Goal: Communication & Community: Connect with others

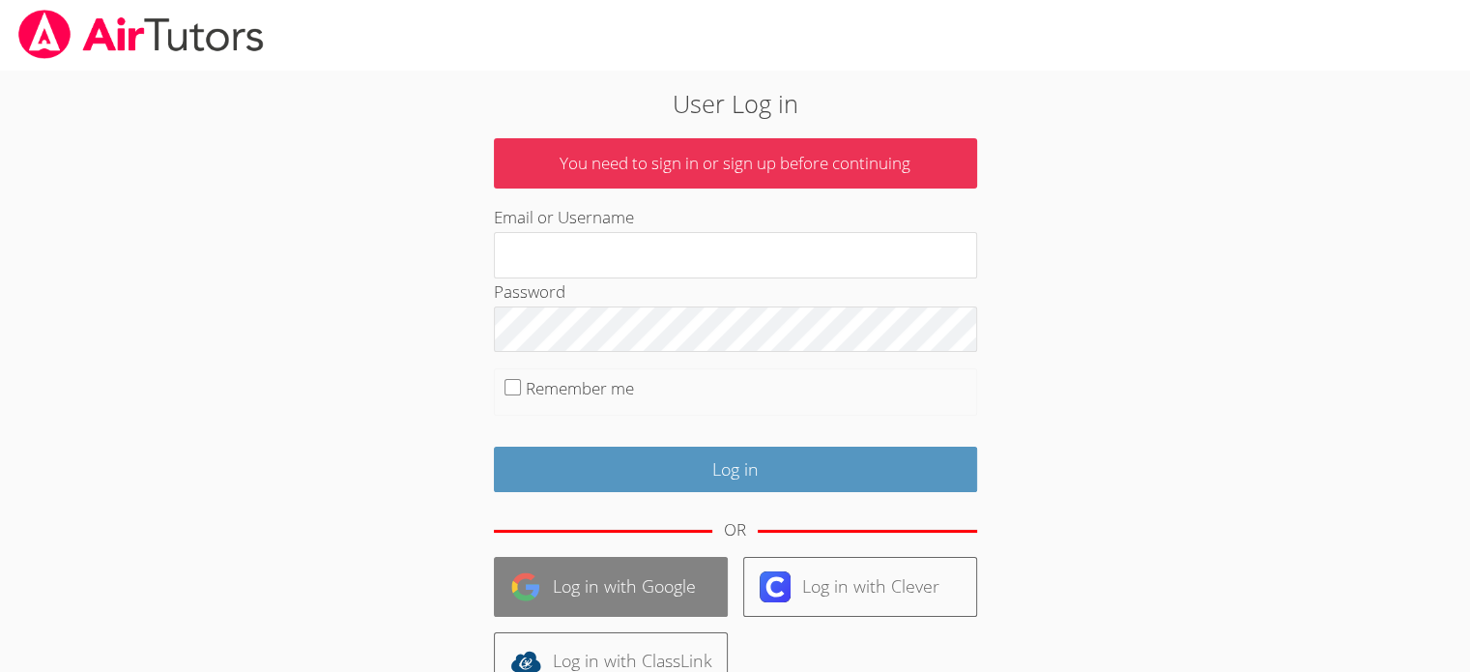
click at [692, 558] on link "Log in with Google" at bounding box center [611, 586] width 234 height 59
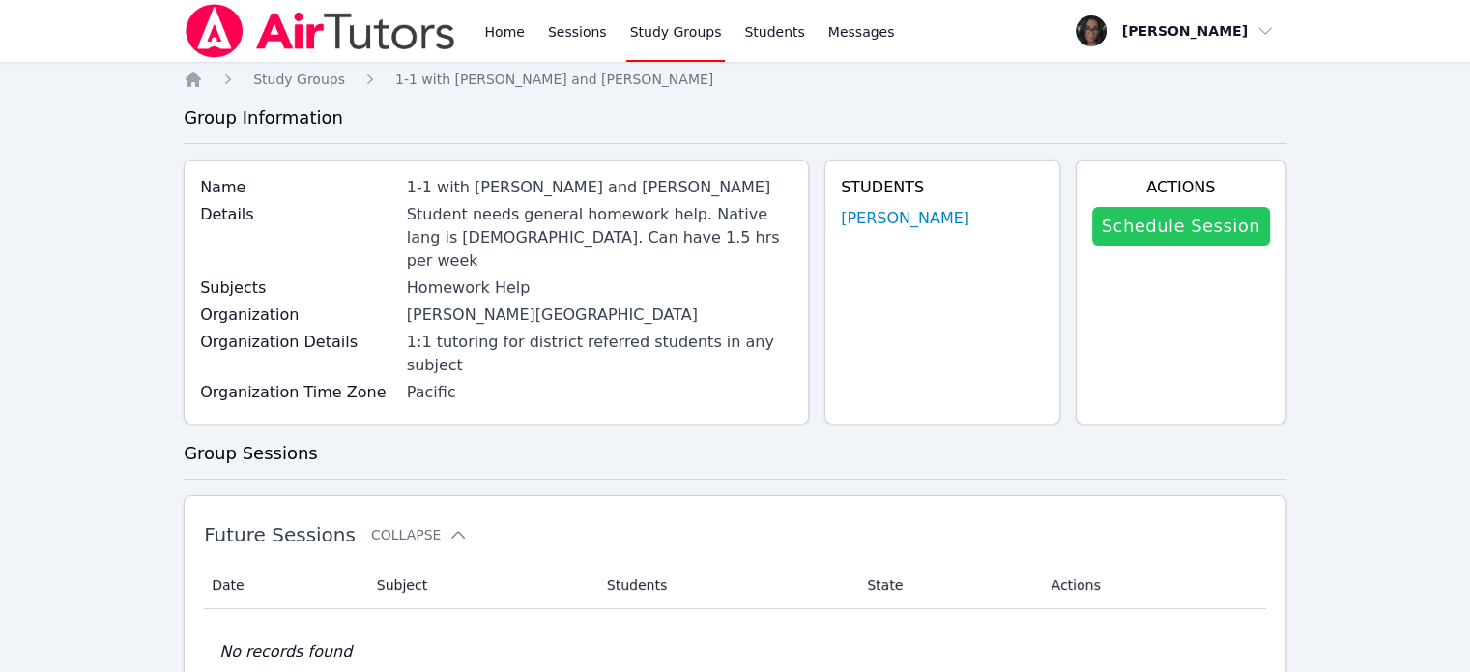
click at [1183, 215] on link "Schedule Session" at bounding box center [1181, 226] width 178 height 39
click at [928, 221] on link "[PERSON_NAME]" at bounding box center [905, 218] width 129 height 23
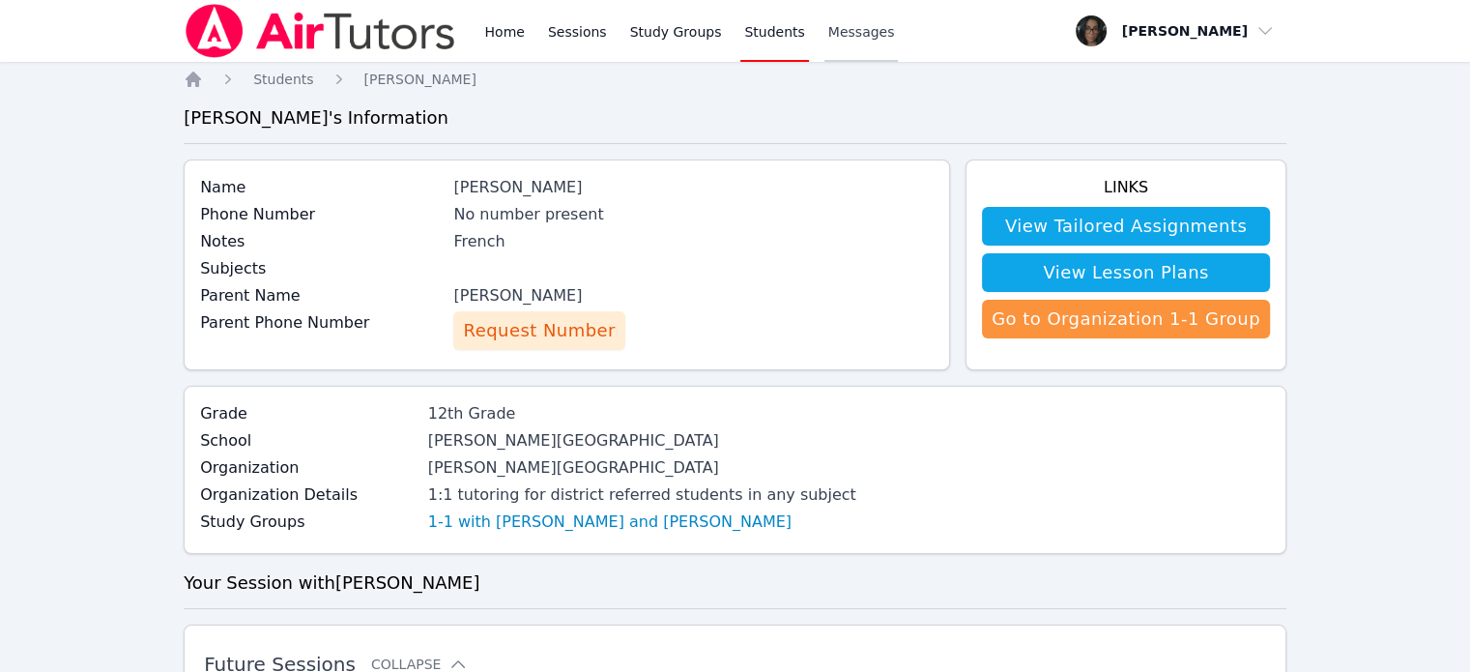
click at [828, 32] on span "Messages" at bounding box center [861, 31] width 67 height 19
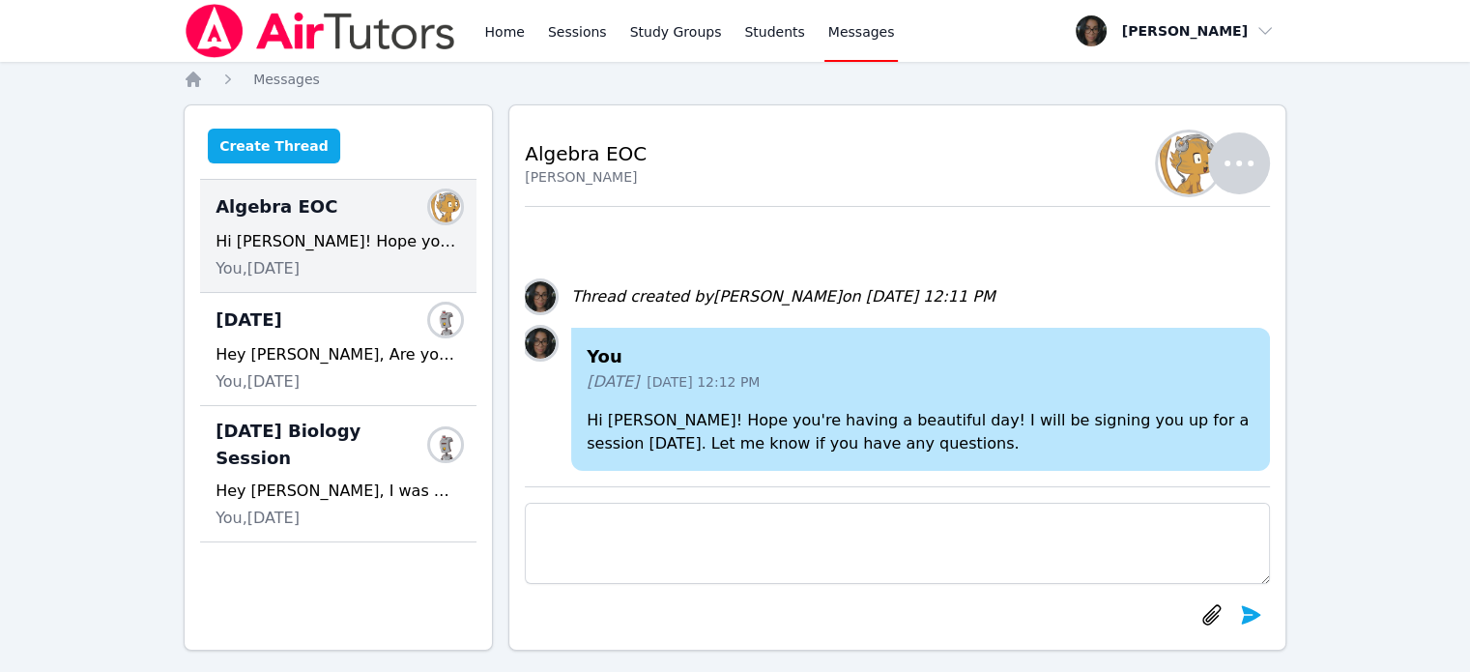
click at [259, 135] on button "Create Thread" at bounding box center [274, 146] width 132 height 35
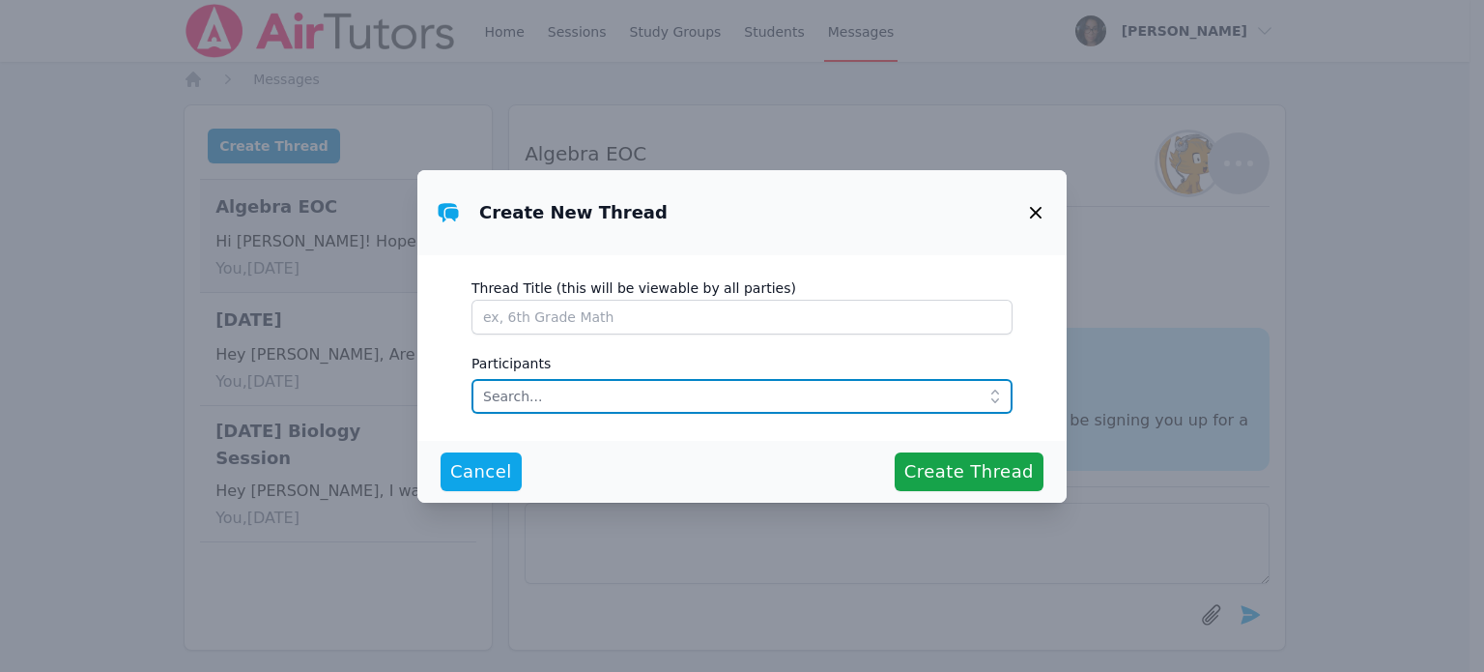
click at [553, 396] on input "text" at bounding box center [742, 396] width 541 height 35
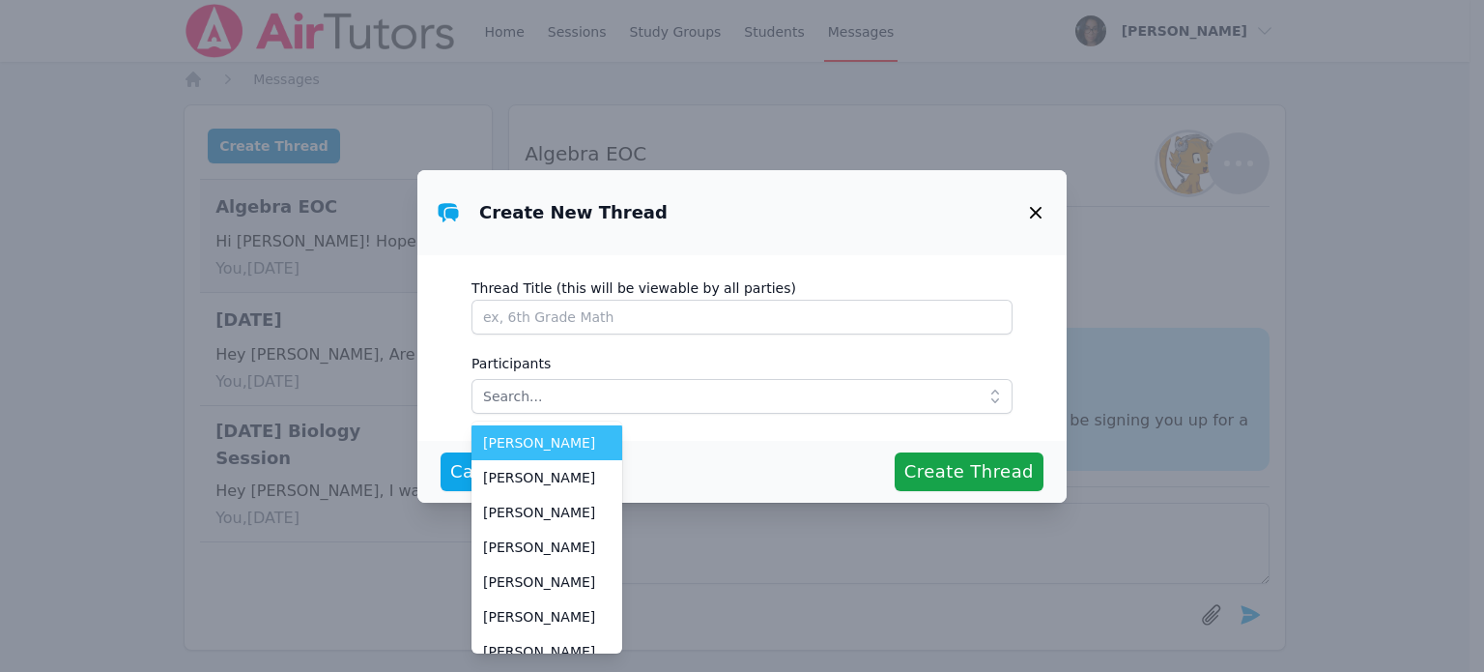
click at [553, 449] on span "[PERSON_NAME]" at bounding box center [547, 442] width 128 height 19
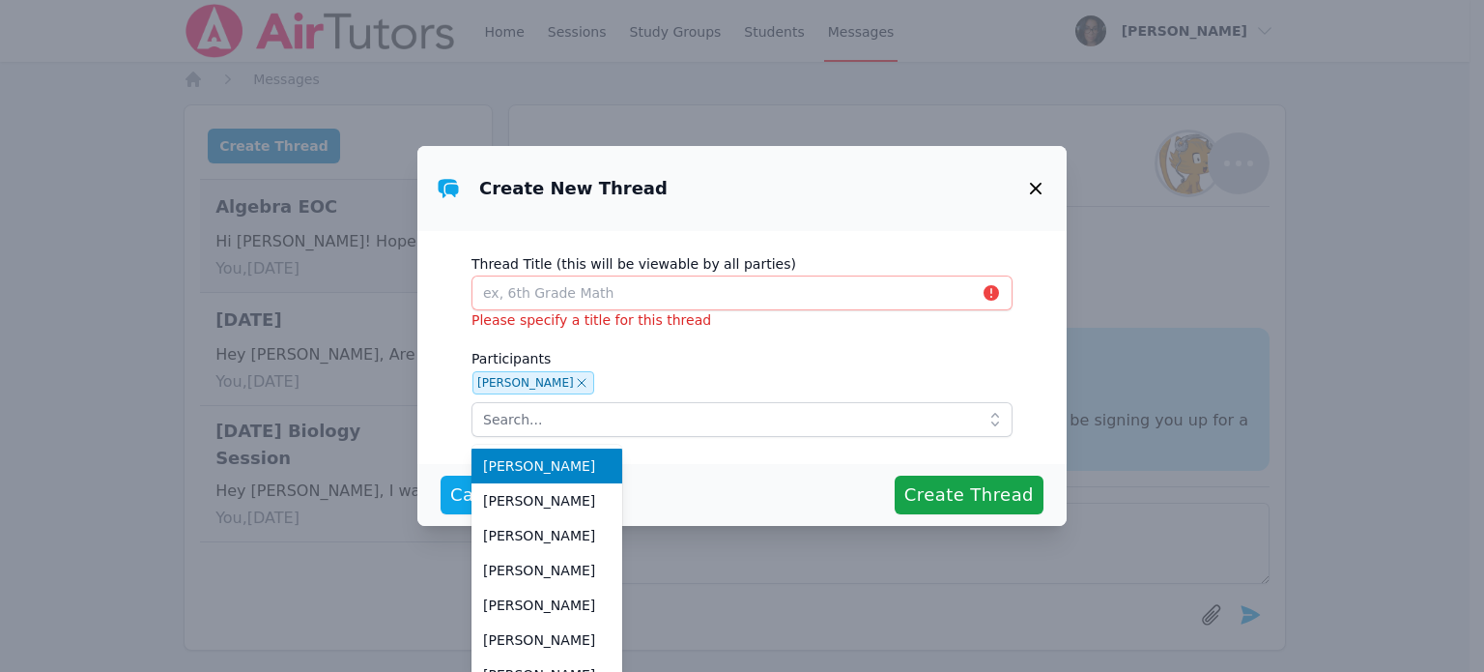
click at [1036, 181] on icon "button" at bounding box center [1035, 188] width 23 height 23
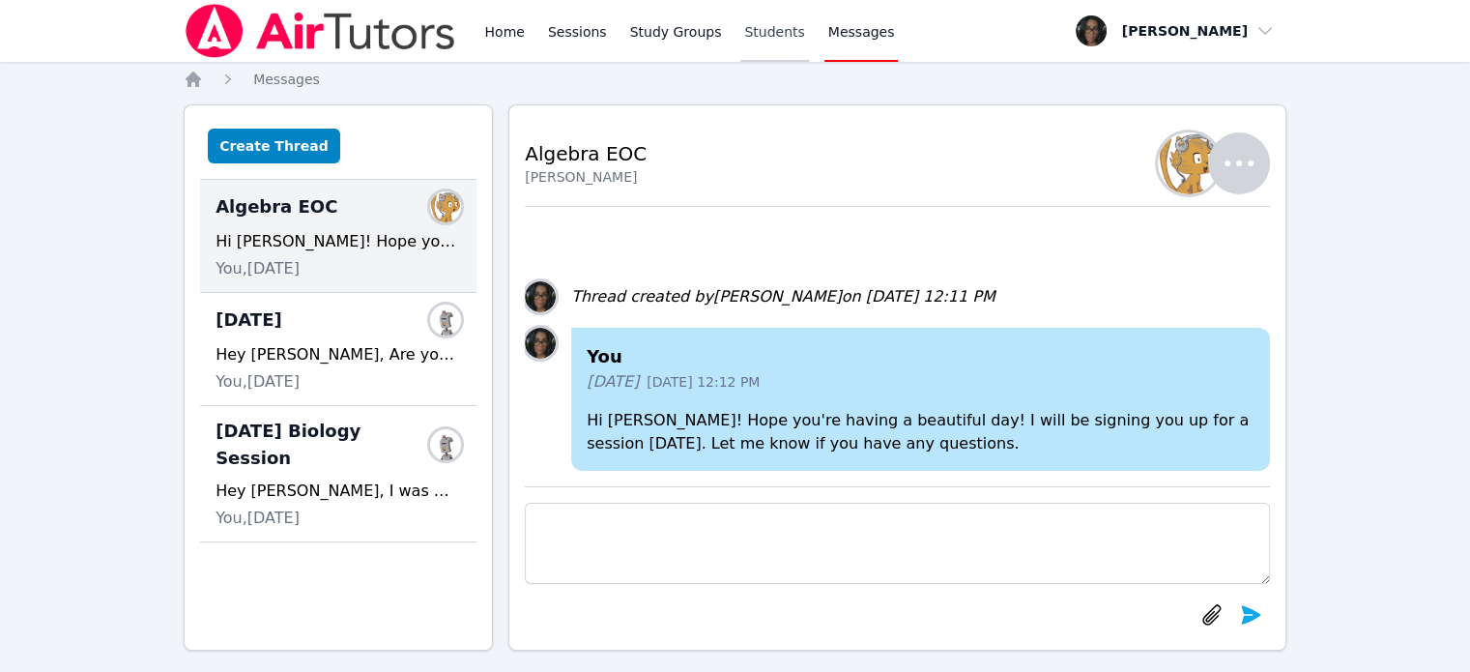
click at [757, 45] on link "Students" at bounding box center [774, 31] width 68 height 62
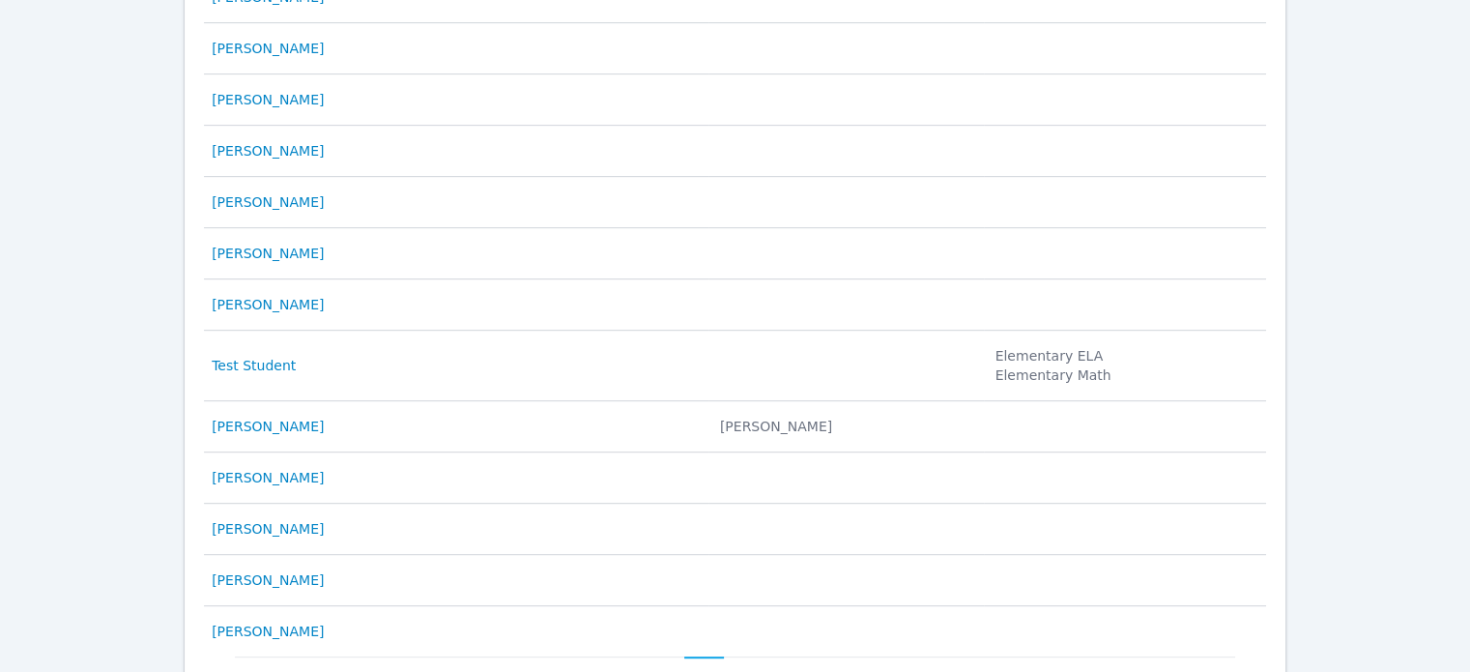
scroll to position [1013, 0]
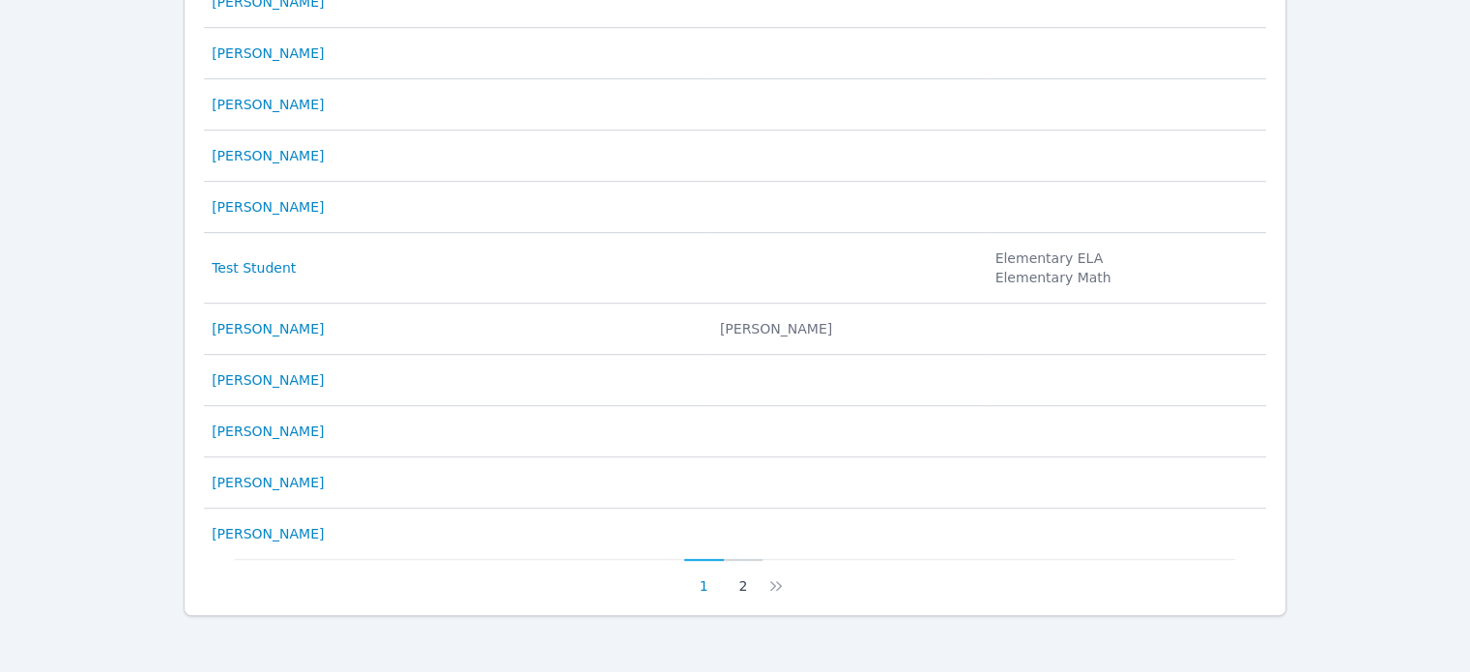
click at [739, 579] on button "2" at bounding box center [744, 576] width 40 height 37
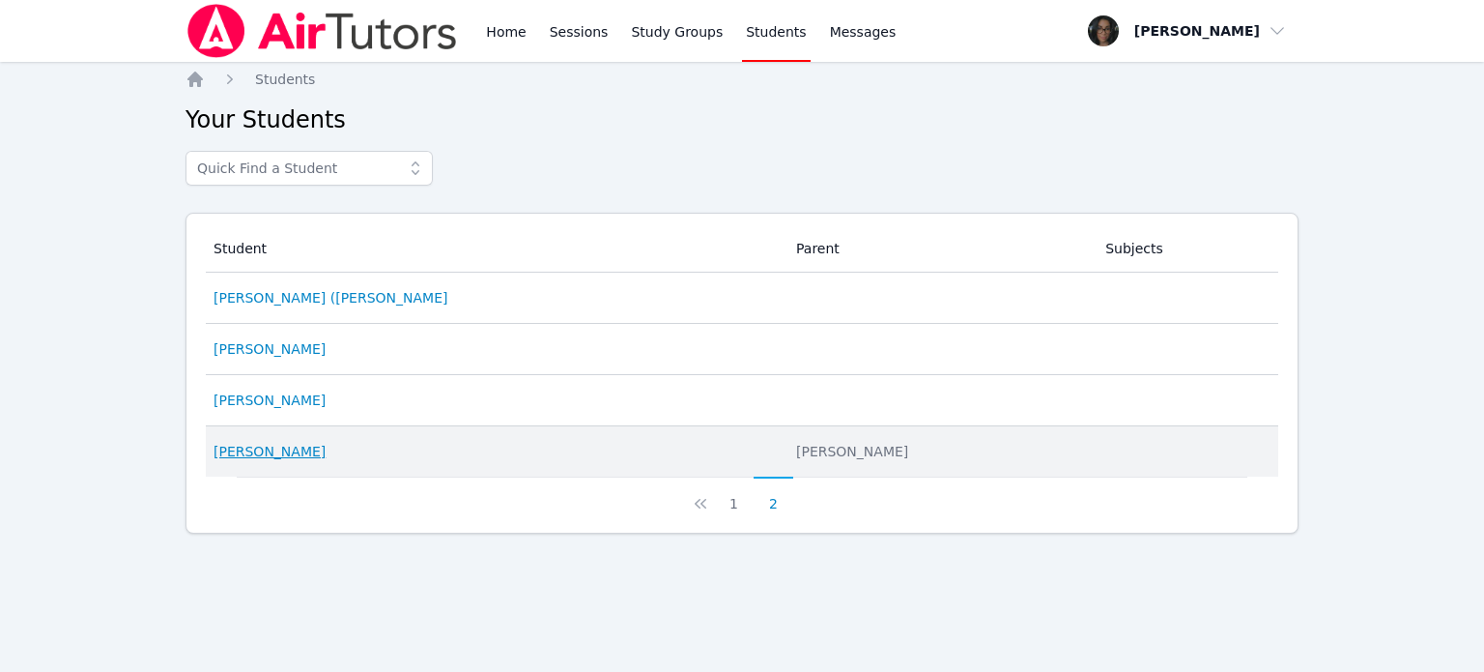
click at [293, 454] on link "[PERSON_NAME]" at bounding box center [270, 451] width 112 height 19
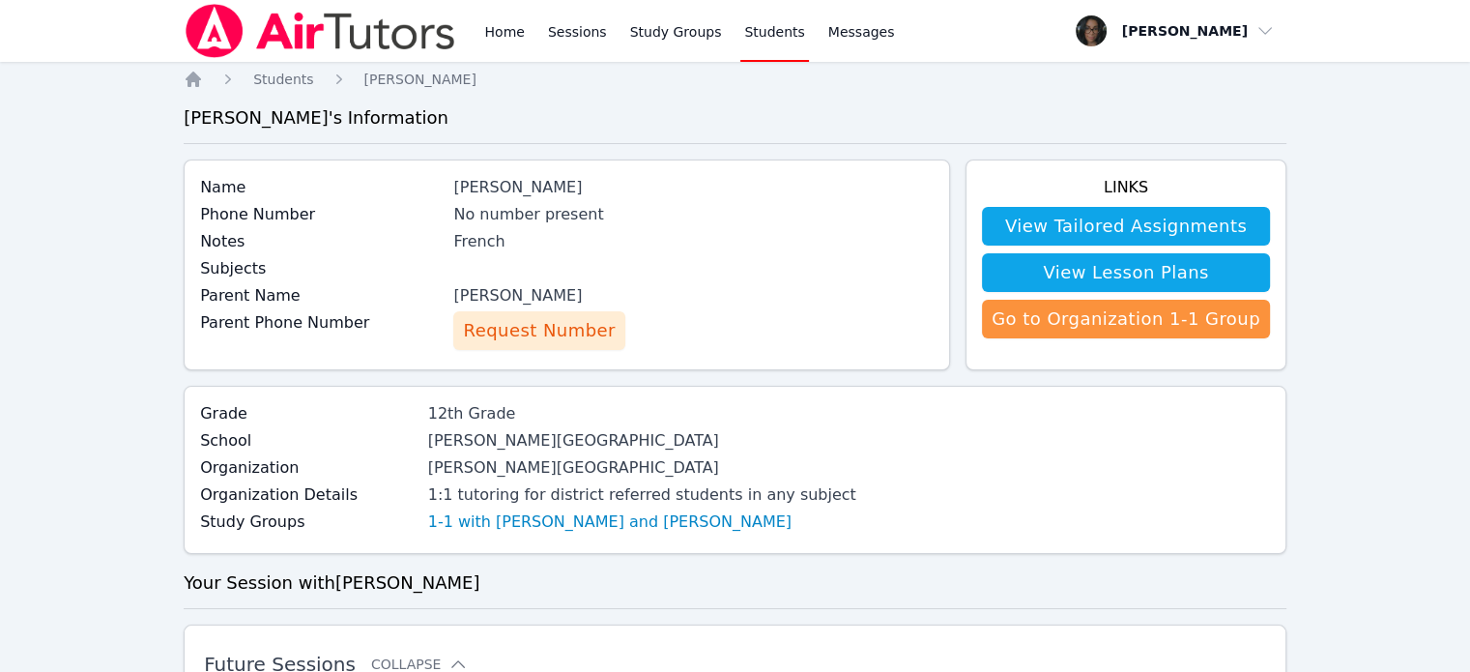
click at [217, 32] on img at bounding box center [320, 31] width 273 height 54
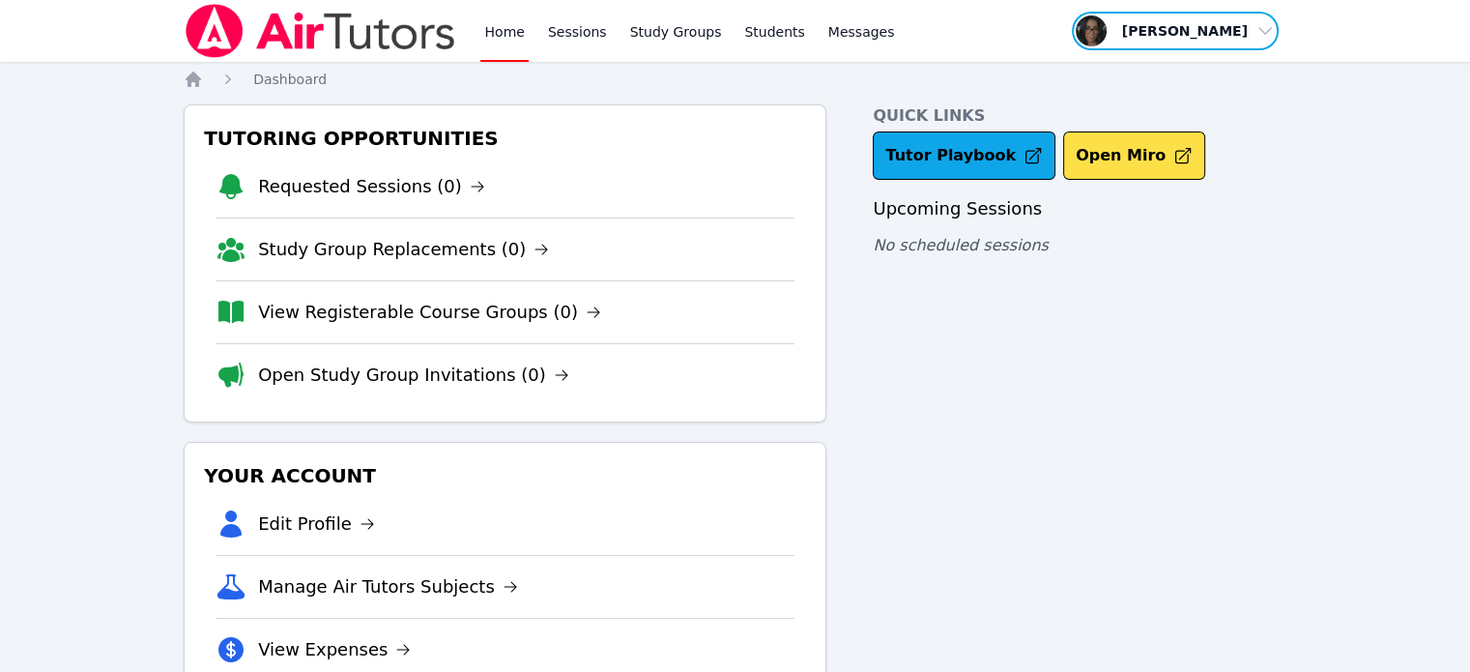
click at [1136, 25] on span "button" at bounding box center [1175, 31] width 211 height 43
click at [1127, 70] on link "Profile" at bounding box center [1182, 75] width 186 height 35
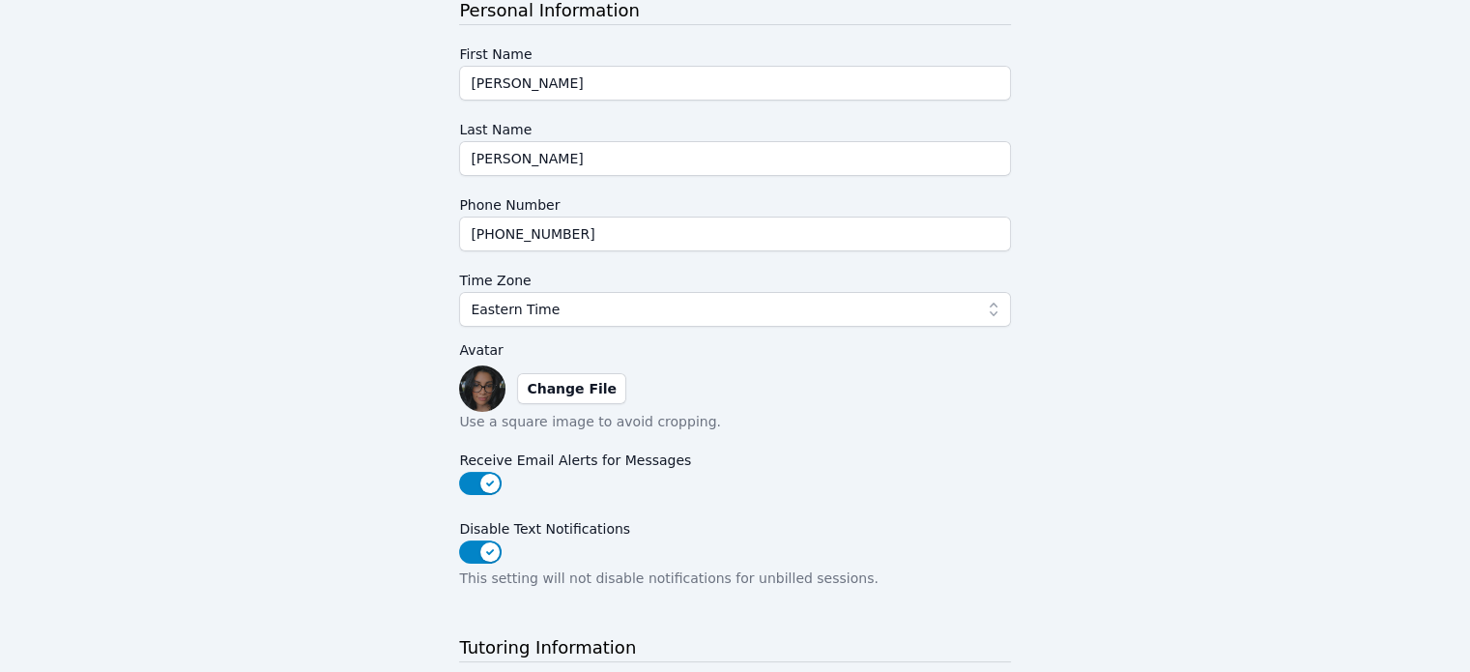
scroll to position [267, 0]
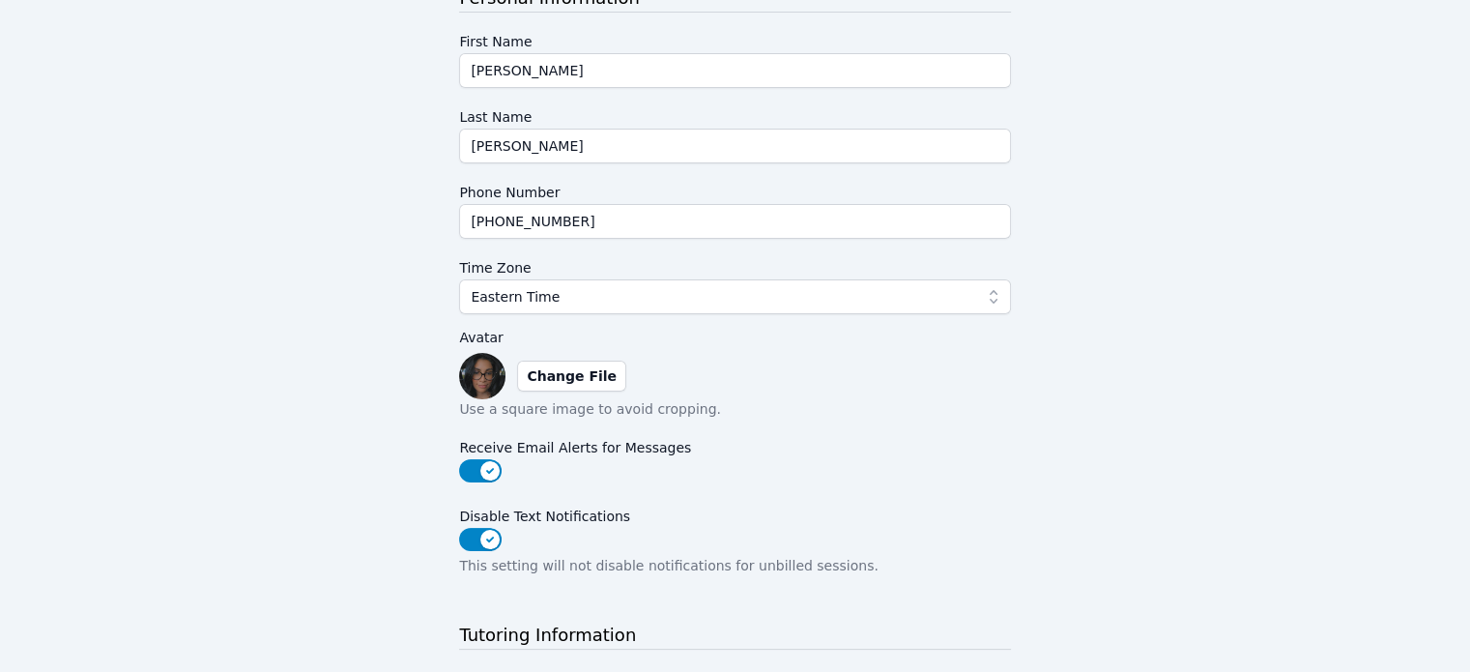
click at [482, 373] on img at bounding box center [482, 376] width 46 height 46
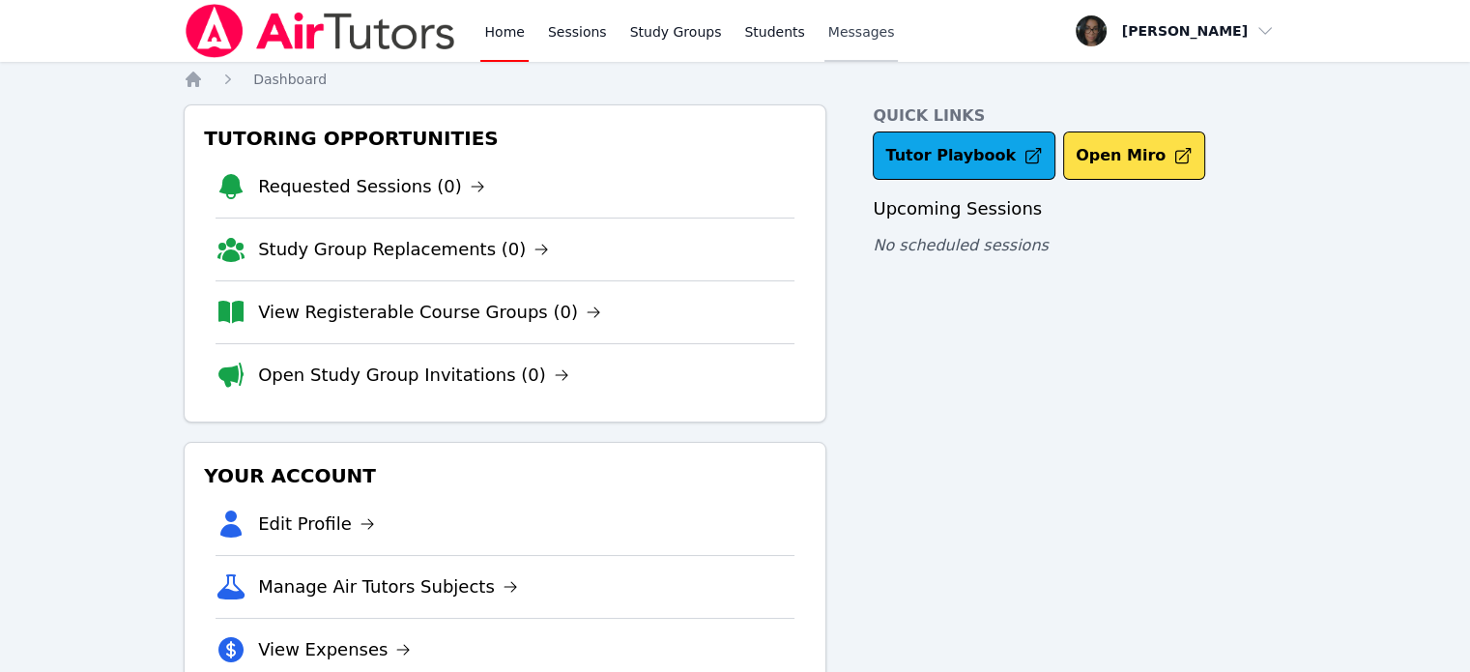
click at [828, 25] on span "Messages" at bounding box center [861, 31] width 67 height 19
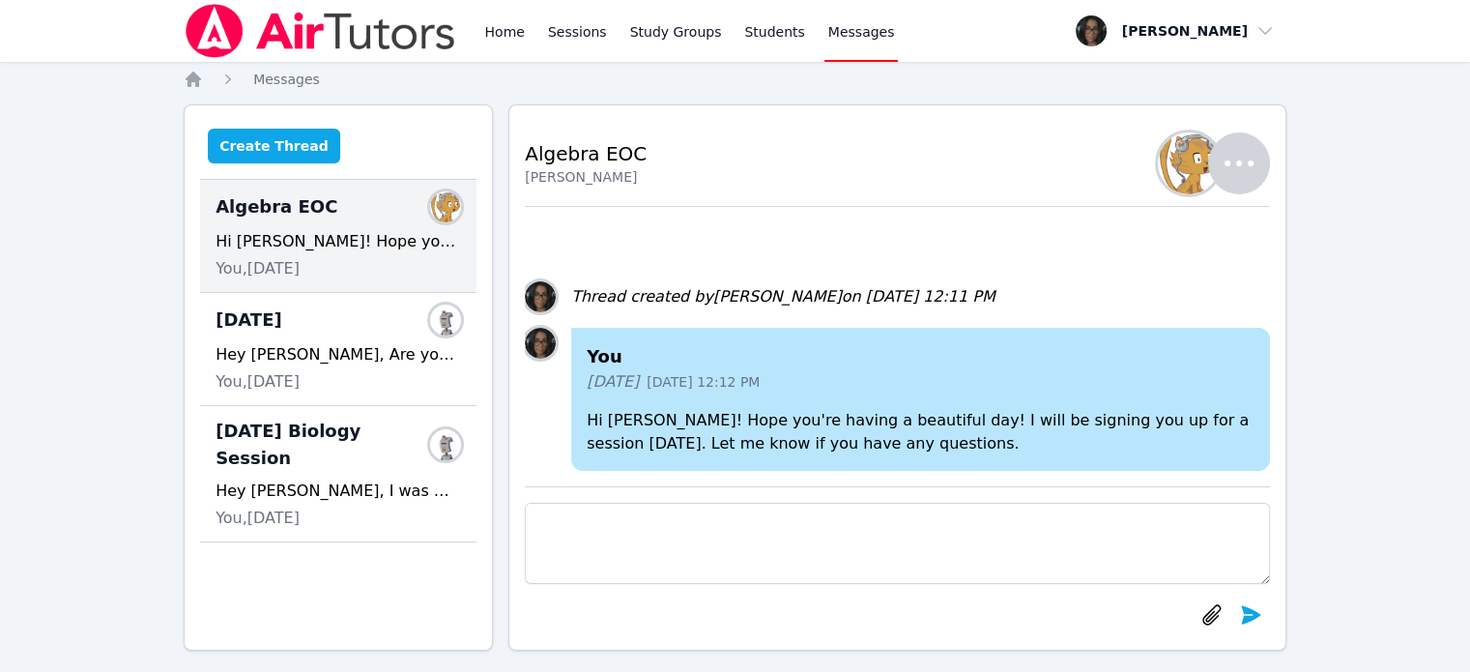
click at [297, 151] on button "Create Thread" at bounding box center [274, 146] width 132 height 35
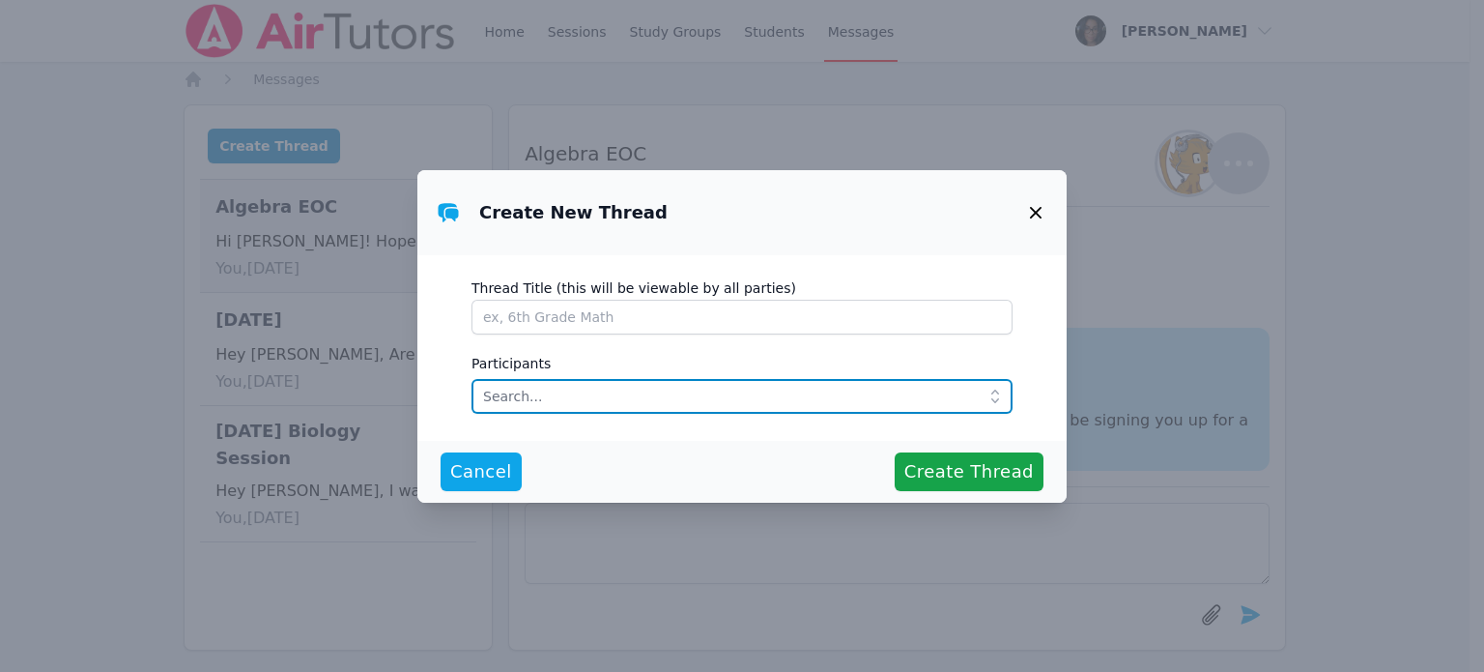
click at [587, 387] on input "text" at bounding box center [742, 396] width 541 height 35
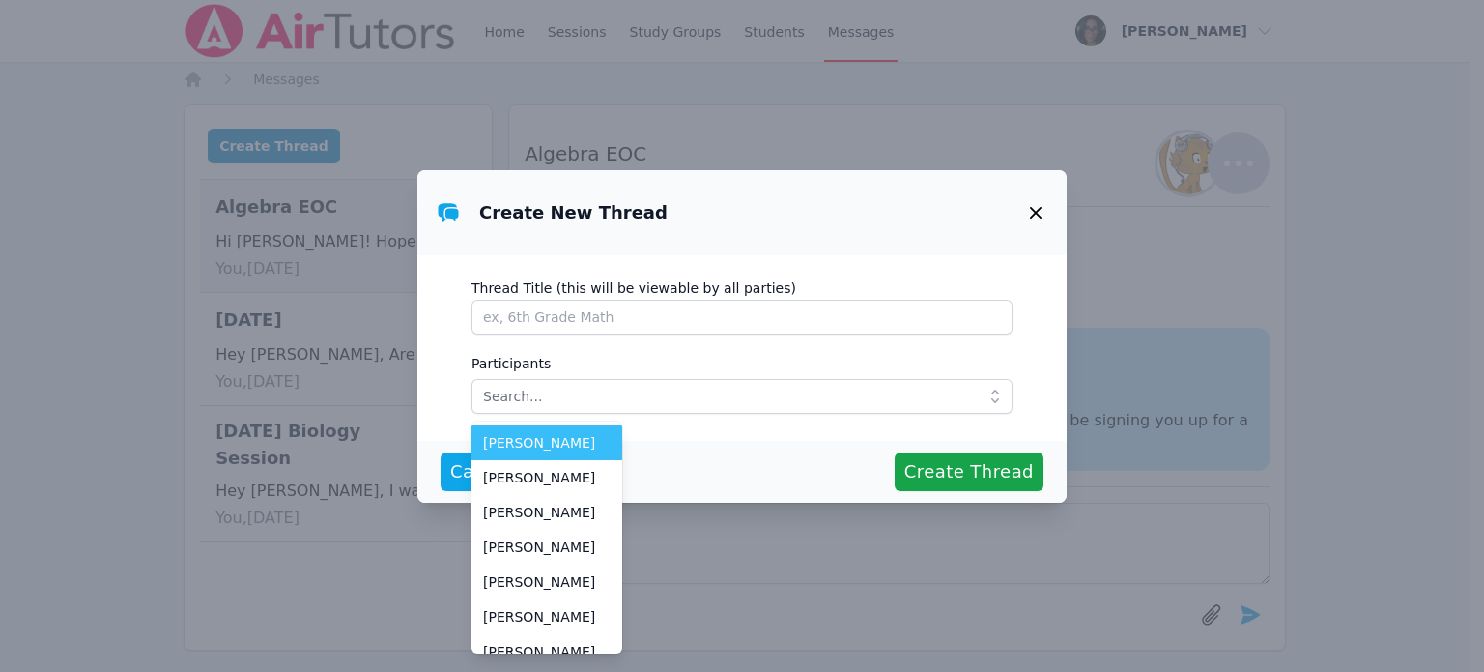
click at [572, 433] on span "[PERSON_NAME]" at bounding box center [547, 442] width 128 height 19
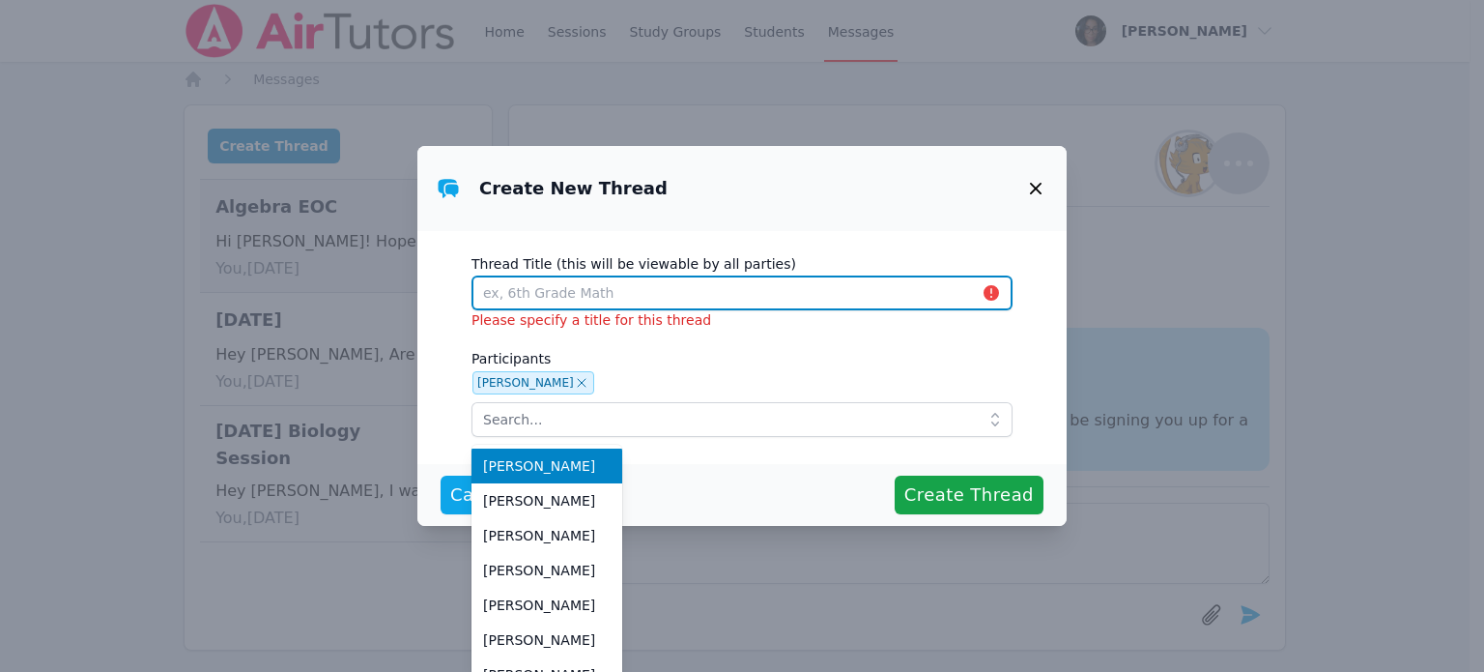
click at [599, 285] on input "Thread Title (this will be viewable by all parties)" at bounding box center [742, 292] width 541 height 35
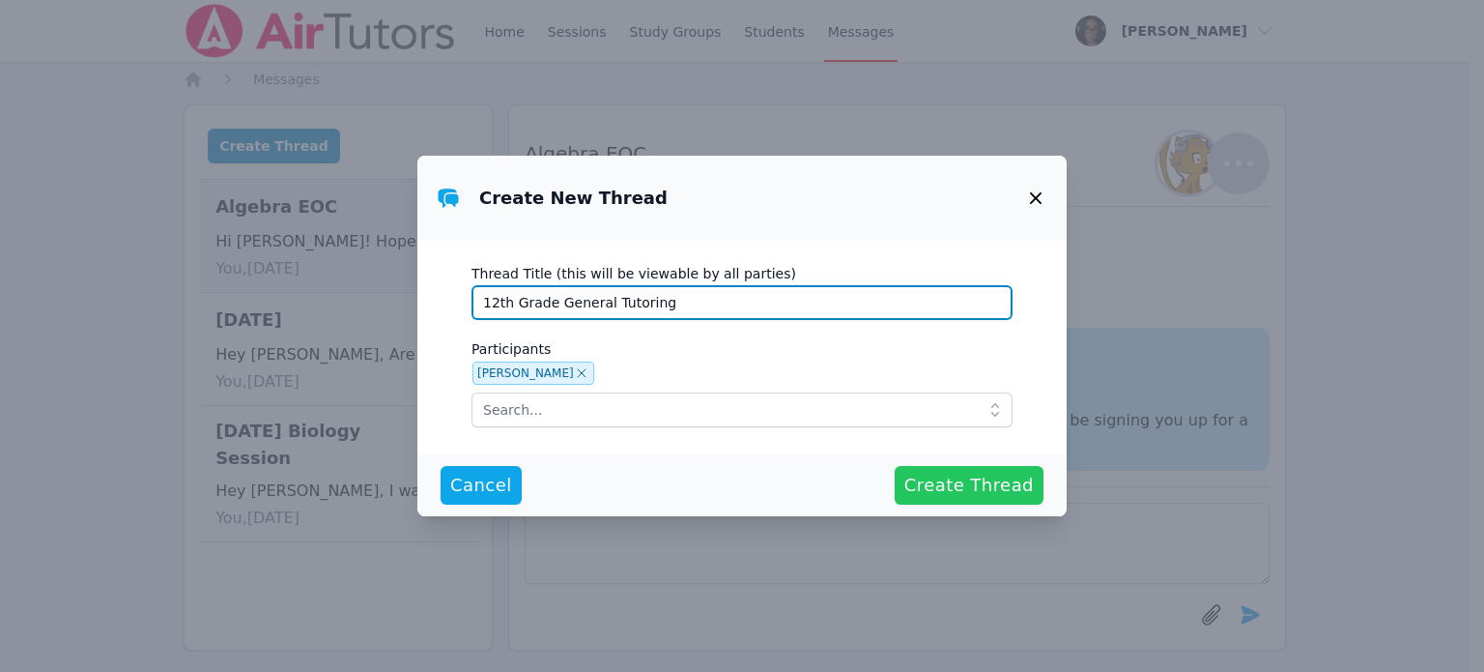
type input "12th Grade General Tutoring"
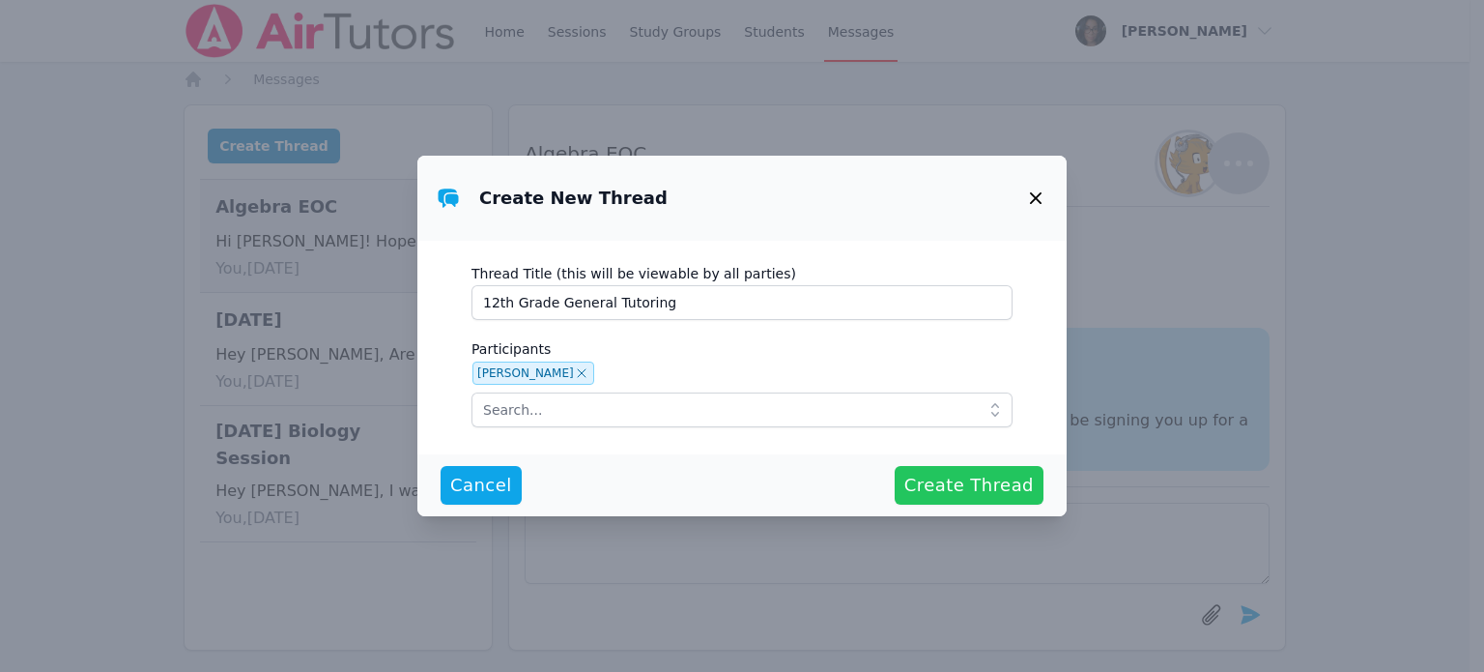
click at [945, 487] on span "Create Thread" at bounding box center [968, 485] width 129 height 27
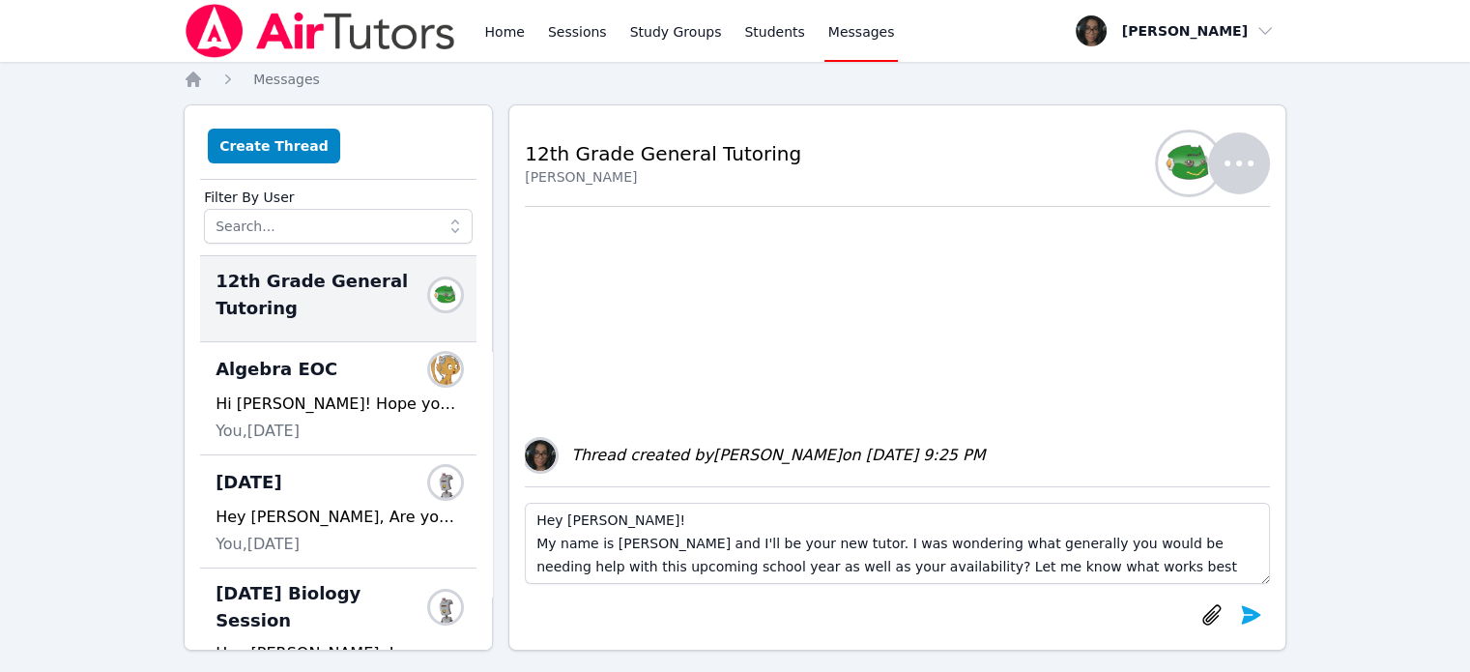
scroll to position [14, 0]
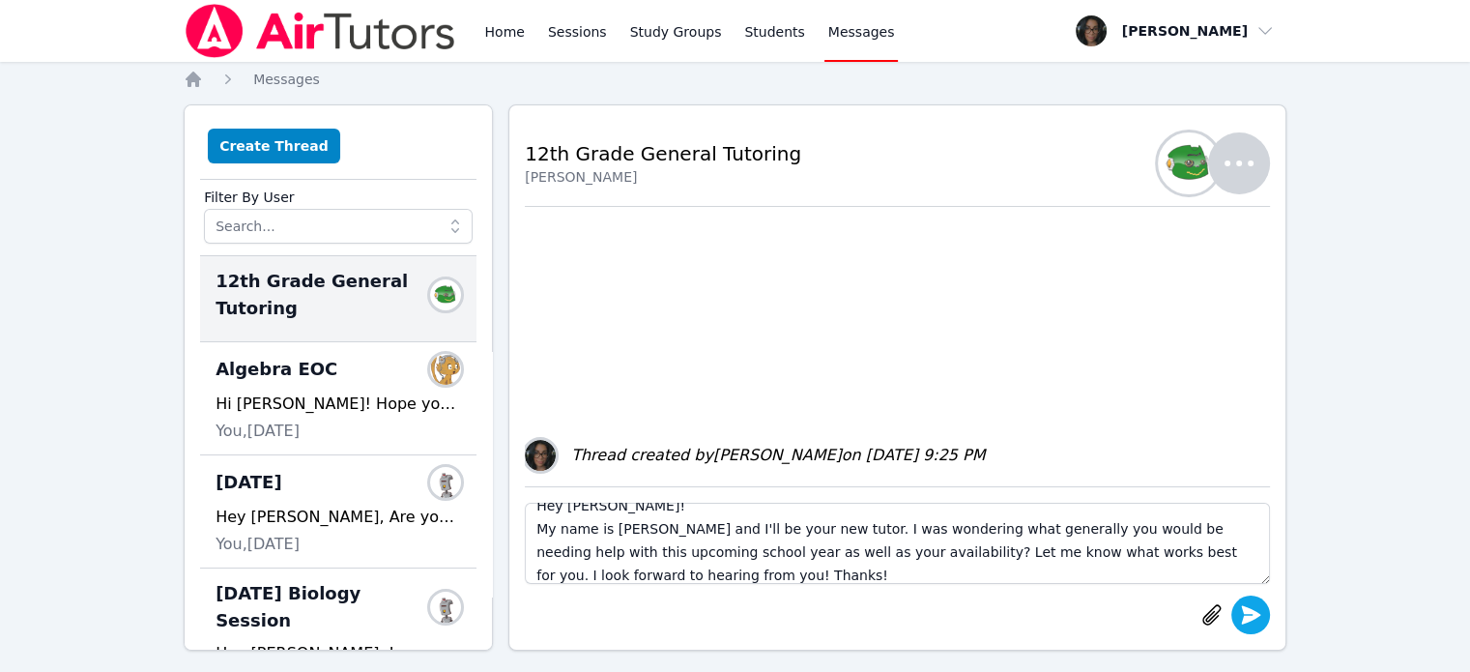
type textarea "Hey [PERSON_NAME]! My name is [PERSON_NAME] and I'll be your new tutor. I was w…"
click at [1249, 610] on icon "submit" at bounding box center [1250, 614] width 19 height 18
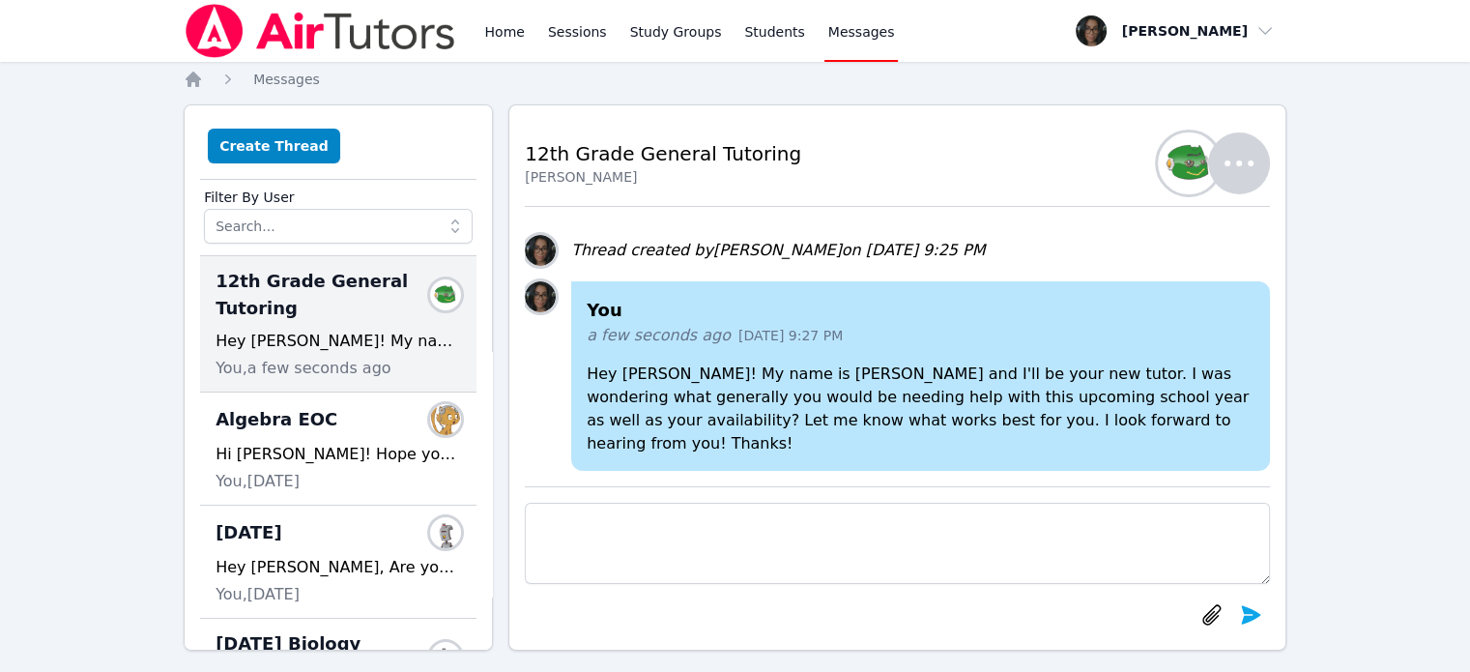
scroll to position [17, 0]
